Goal: Task Accomplishment & Management: Manage account settings

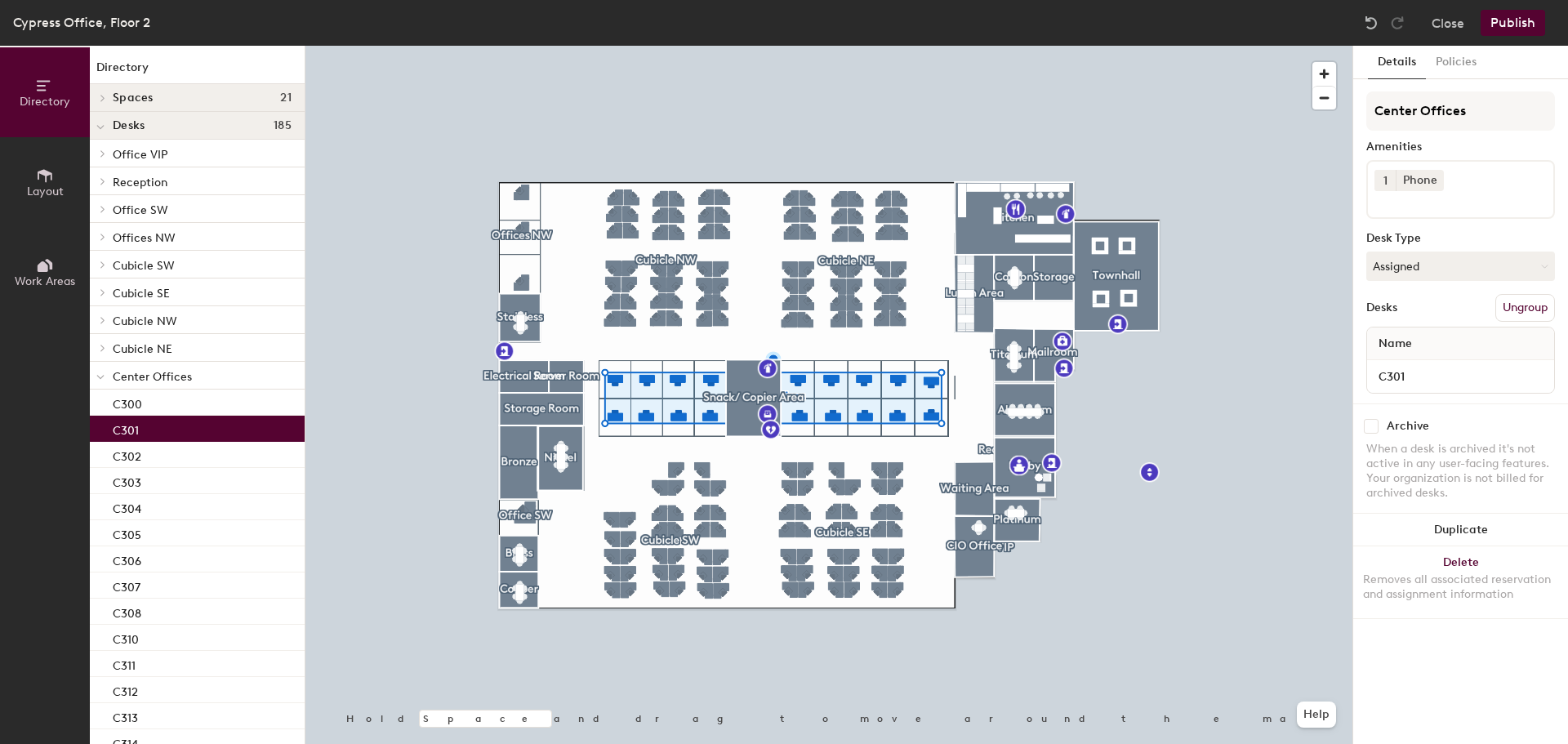
click at [118, 429] on p "C301" at bounding box center [126, 428] width 26 height 19
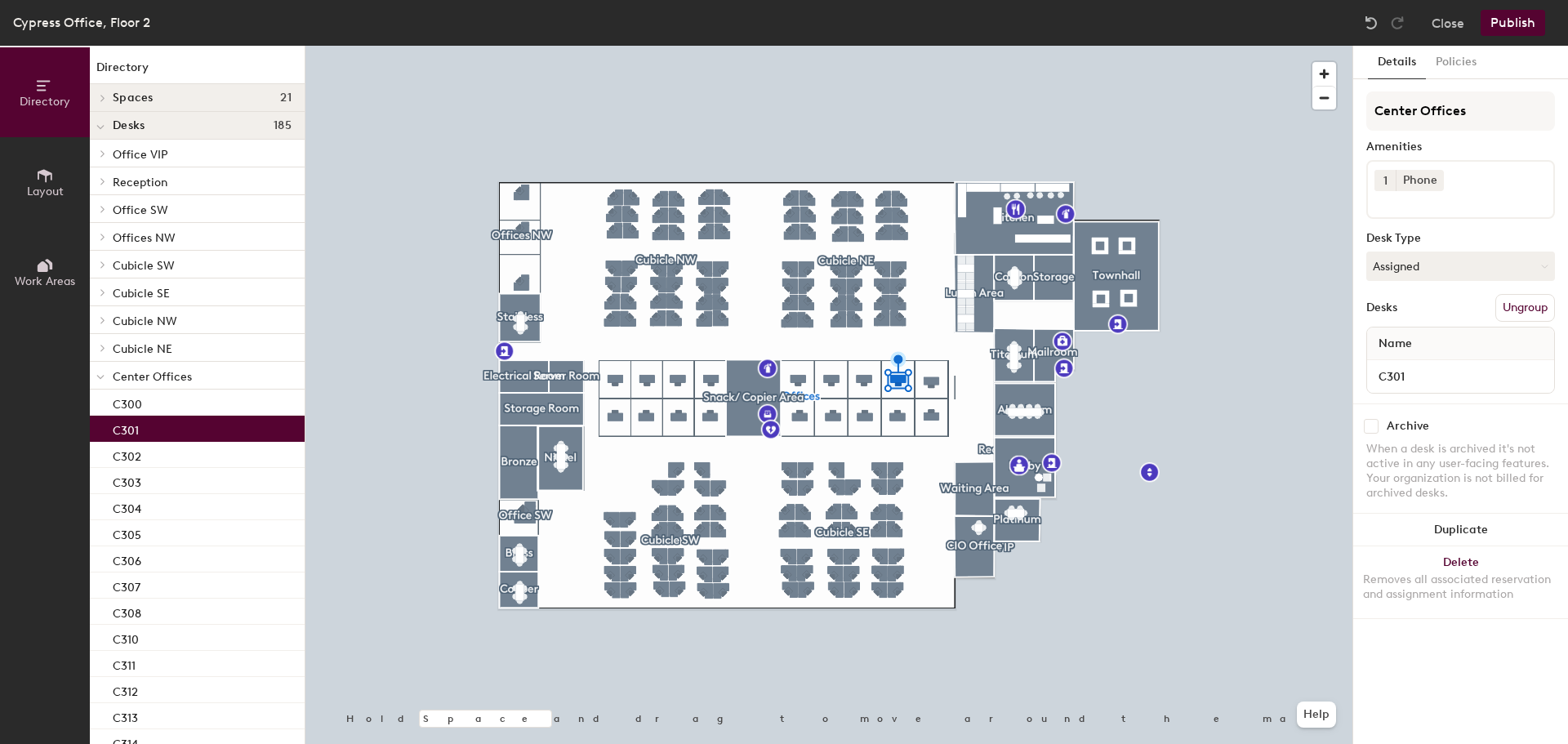
click at [111, 426] on div "C301" at bounding box center [197, 429] width 215 height 26
click at [37, 174] on icon at bounding box center [45, 175] width 18 height 18
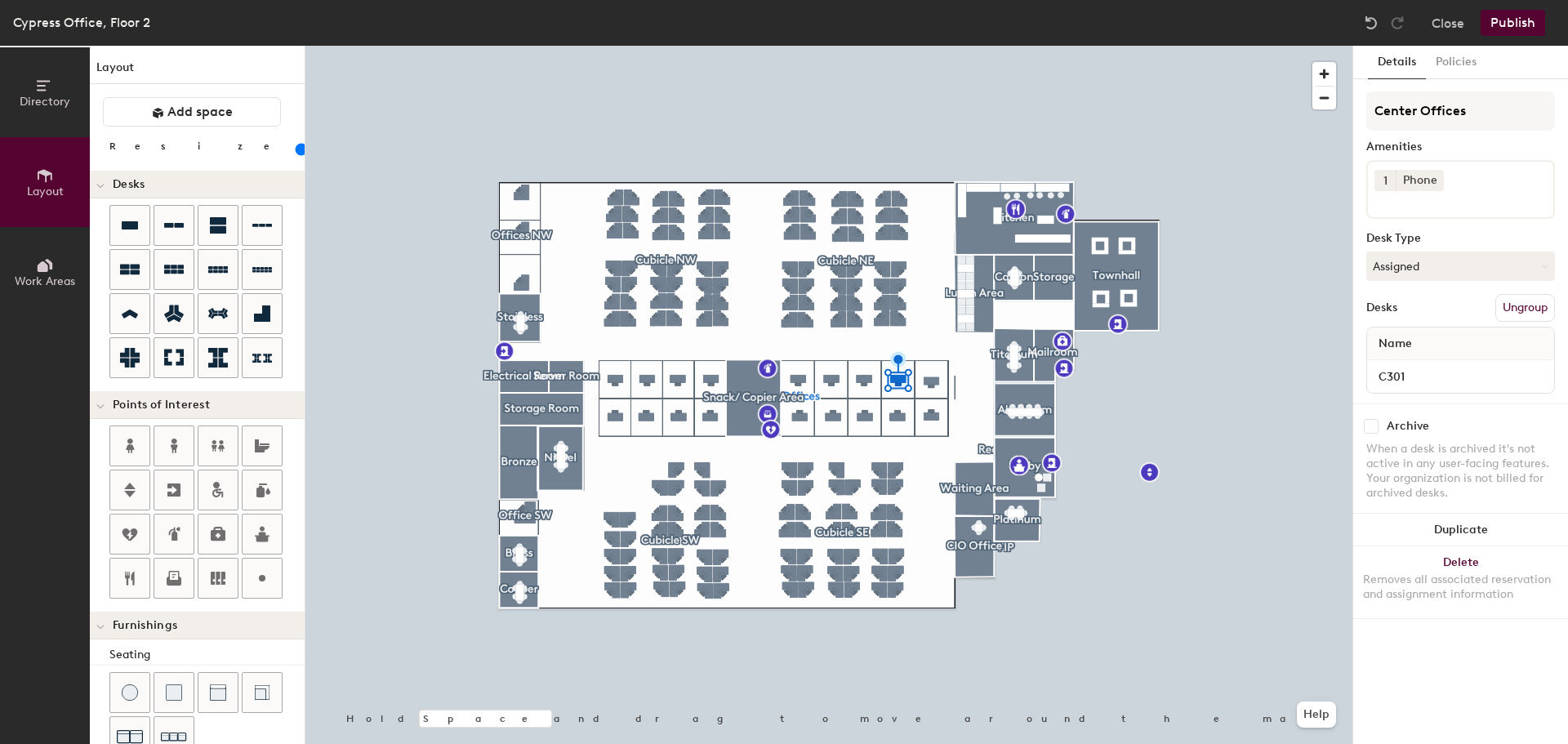
click at [55, 252] on button "Work Areas" at bounding box center [45, 271] width 90 height 90
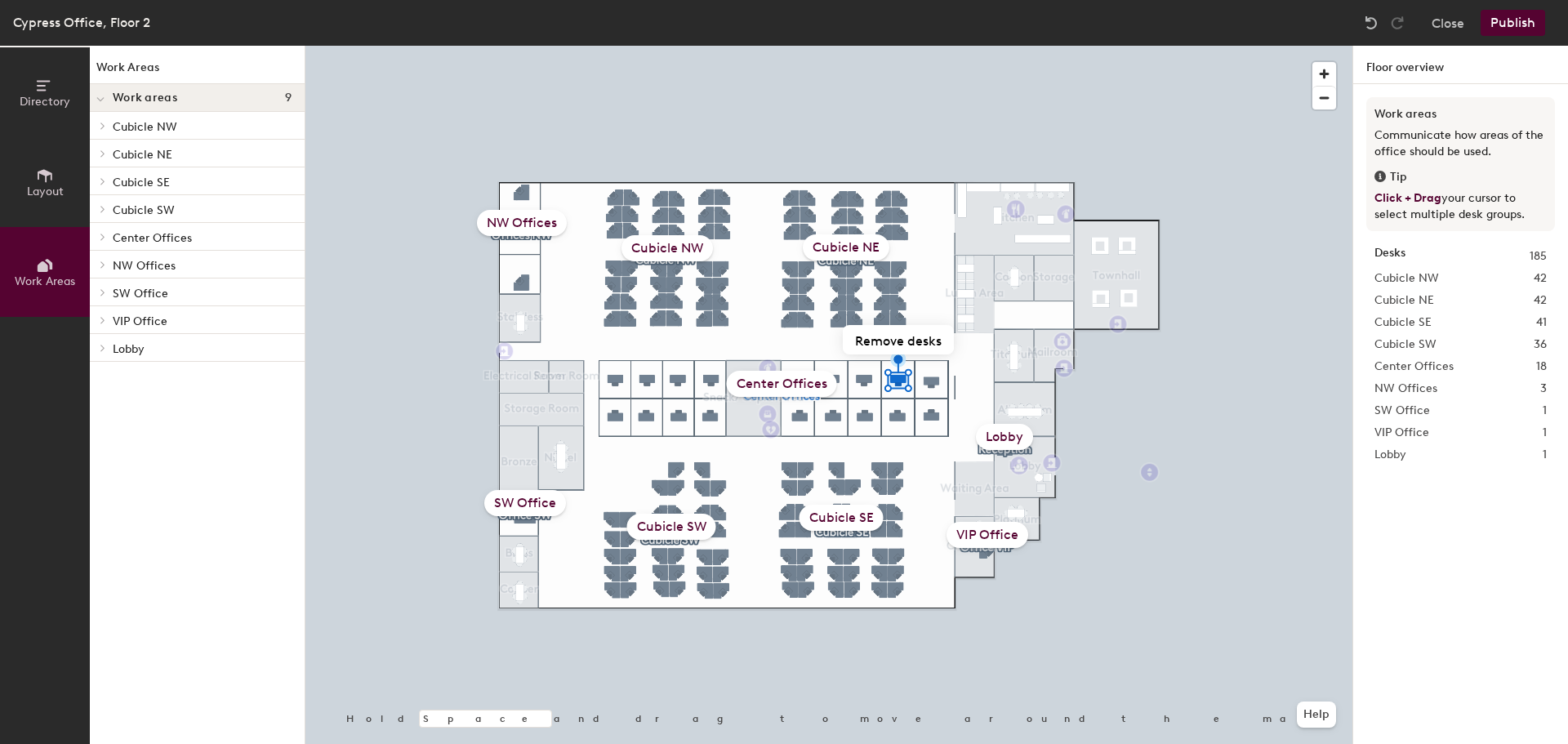
click at [65, 109] on button "Directory" at bounding box center [45, 92] width 90 height 90
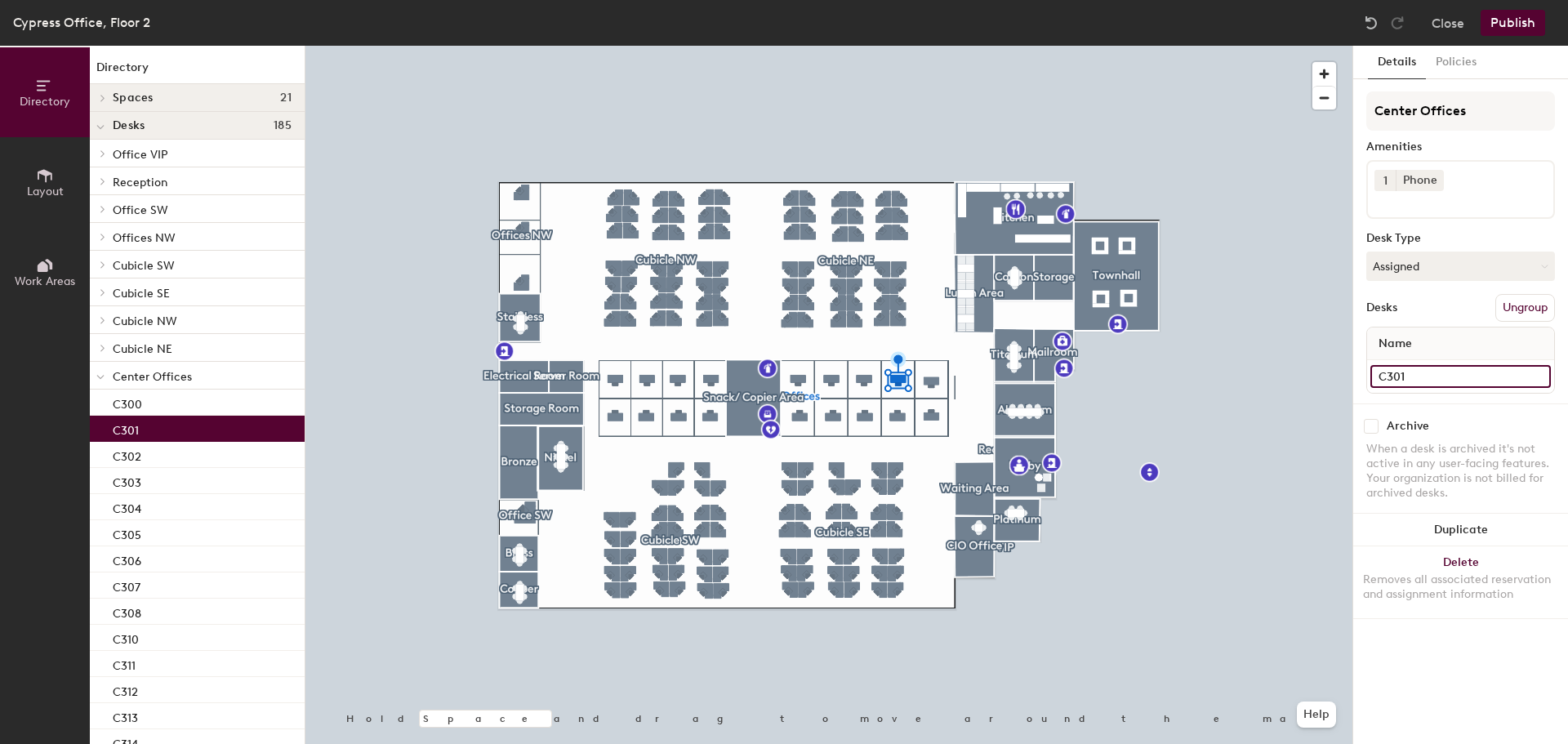
click at [1408, 384] on input "C301" at bounding box center [1461, 376] width 180 height 23
click at [1439, 266] on button "Assigned" at bounding box center [1460, 266] width 188 height 30
click at [1404, 361] on div "Hoteled" at bounding box center [1448, 366] width 163 height 25
click at [1515, 32] on button "Publish" at bounding box center [1513, 23] width 64 height 26
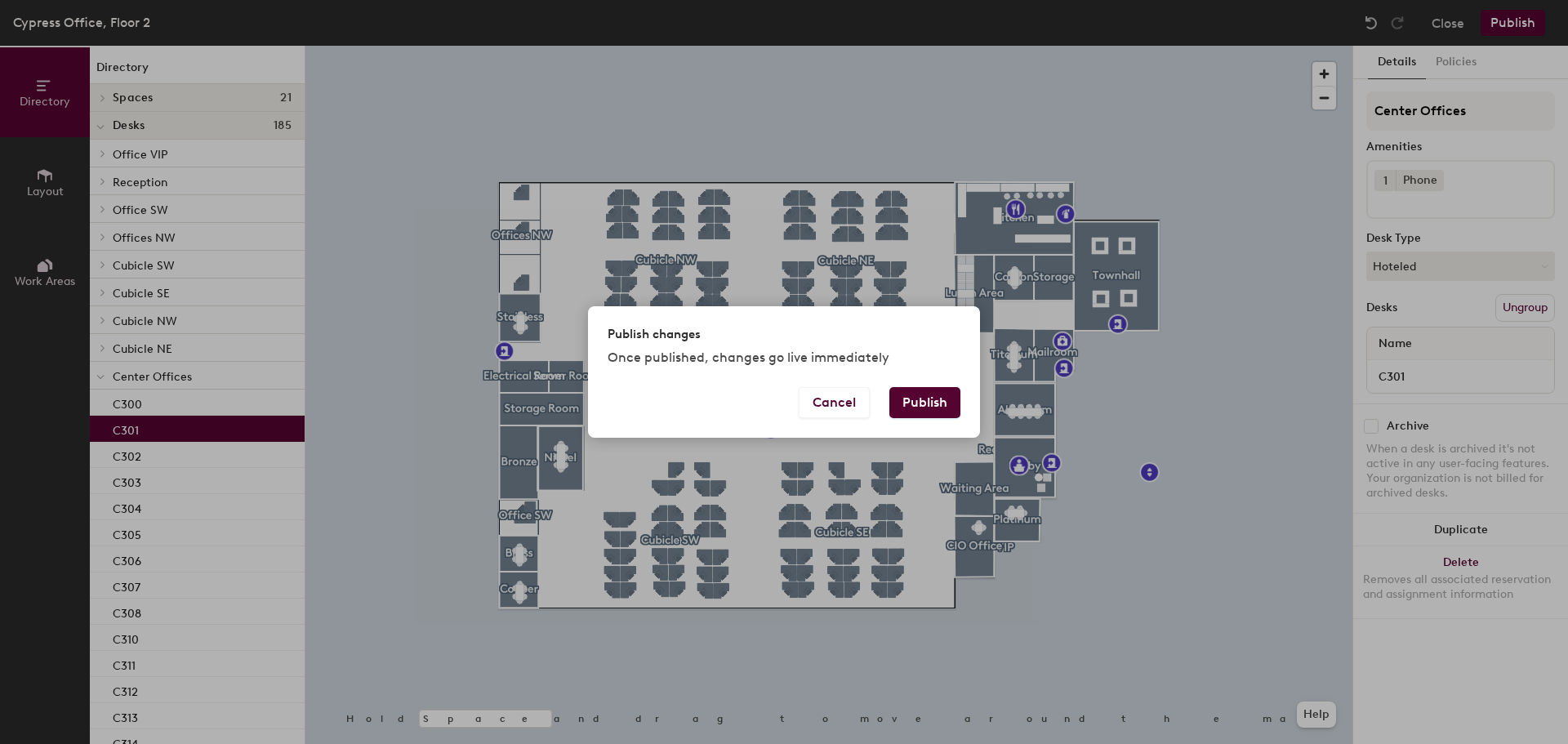
click at [934, 410] on button "Publish" at bounding box center [925, 402] width 71 height 31
